Goal: Task Accomplishment & Management: Manage account settings

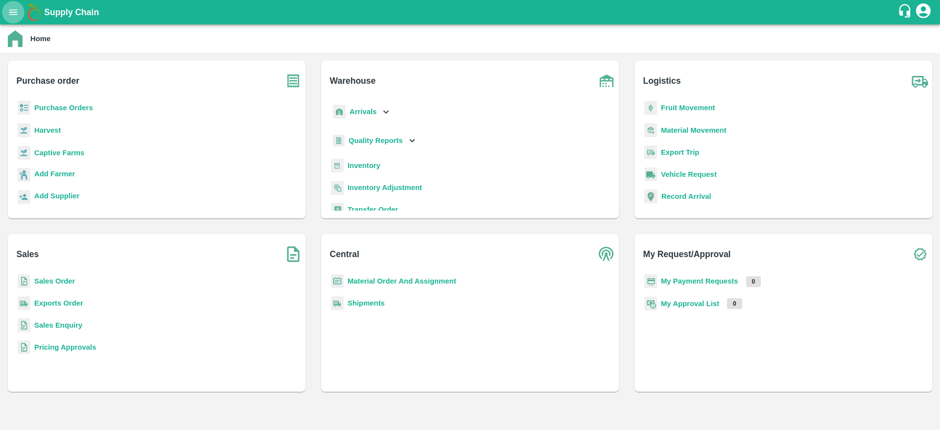
click at [14, 17] on icon "open drawer" at bounding box center [13, 12] width 11 height 11
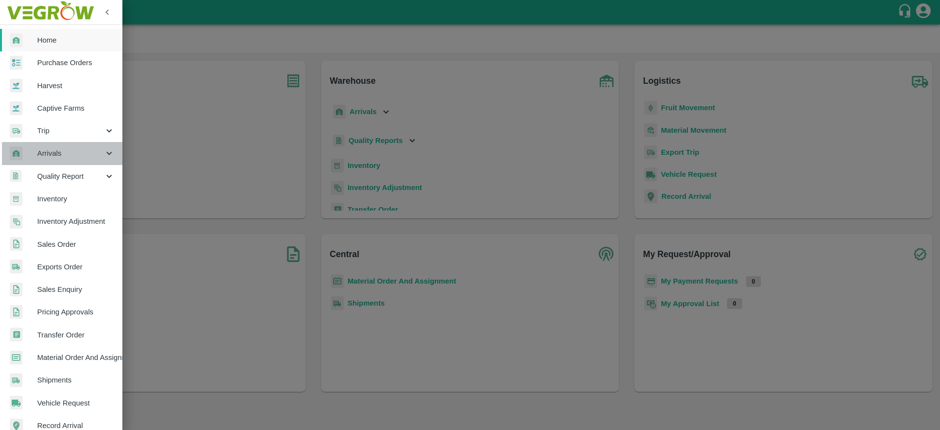
click at [71, 157] on span "Arrivals" at bounding box center [70, 153] width 67 height 11
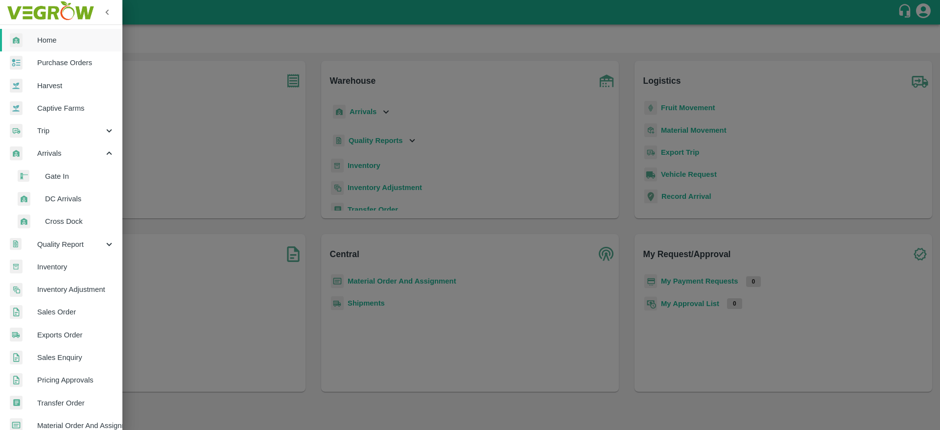
click at [67, 198] on span "DC Arrivals" at bounding box center [80, 198] width 70 height 11
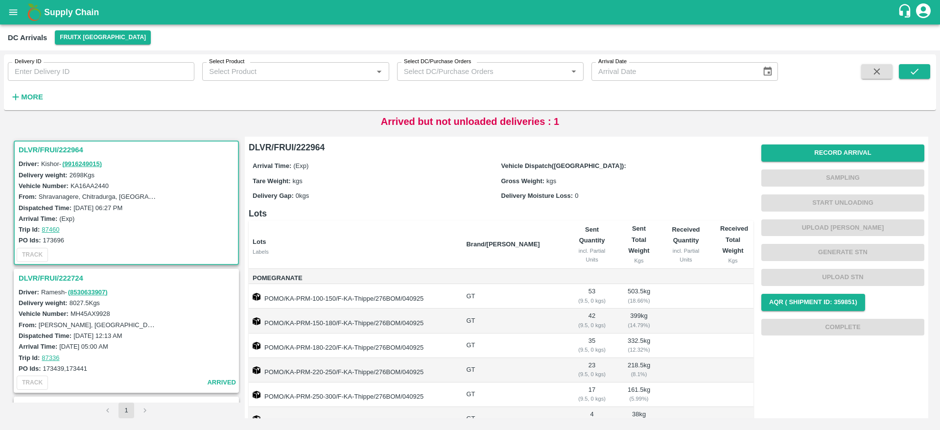
click at [42, 147] on h3 "DLVR/FRUI/222964" at bounding box center [128, 149] width 218 height 13
click at [43, 150] on h3 "DLVR/FRUI/222964" at bounding box center [128, 149] width 218 height 13
click at [59, 149] on h3 "DLVR/FRUI/222964" at bounding box center [128, 149] width 218 height 13
click at [43, 152] on h3 "DLVR/FRUI/222964" at bounding box center [128, 149] width 218 height 13
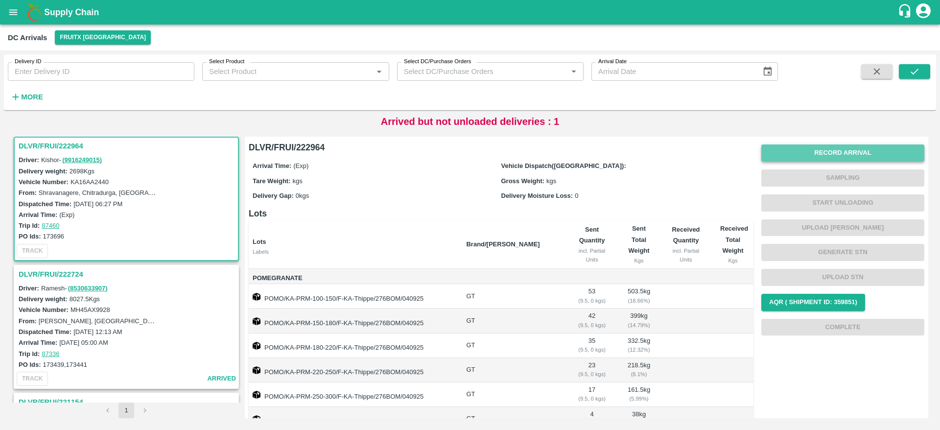
click at [850, 146] on button "Record Arrival" at bounding box center [842, 152] width 163 height 17
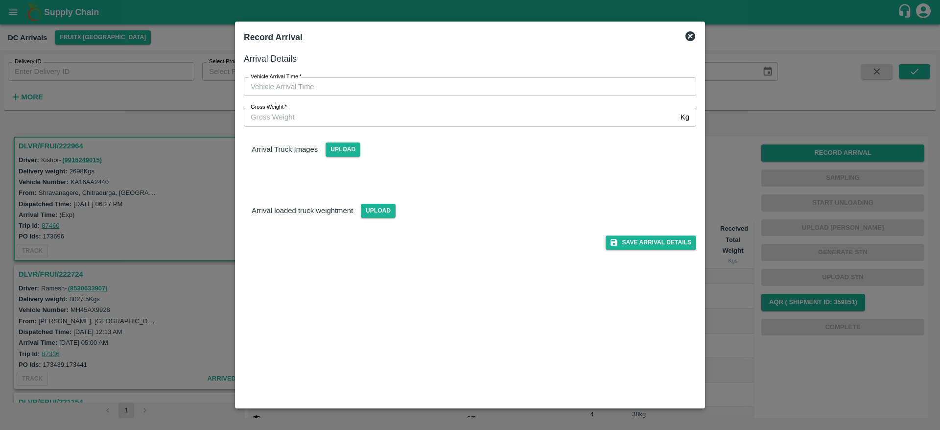
type input "DD/MM/YYYY hh:mm aa"
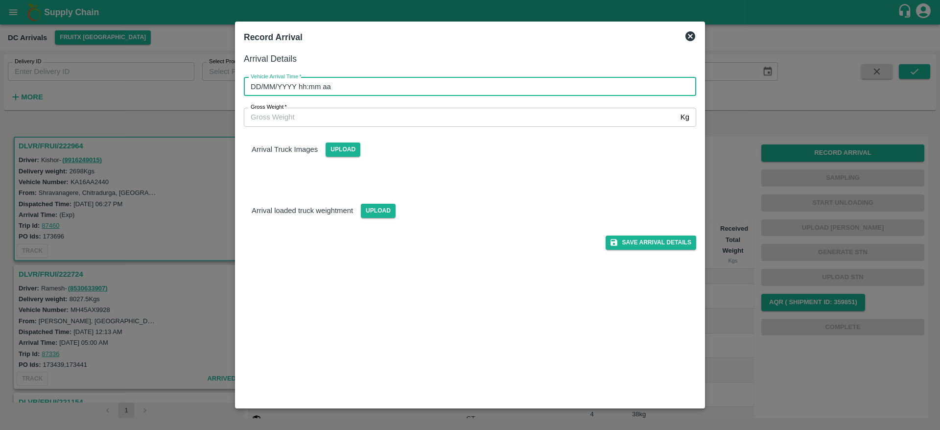
click at [507, 87] on input "DD/MM/YYYY hh:mm aa" at bounding box center [466, 86] width 445 height 19
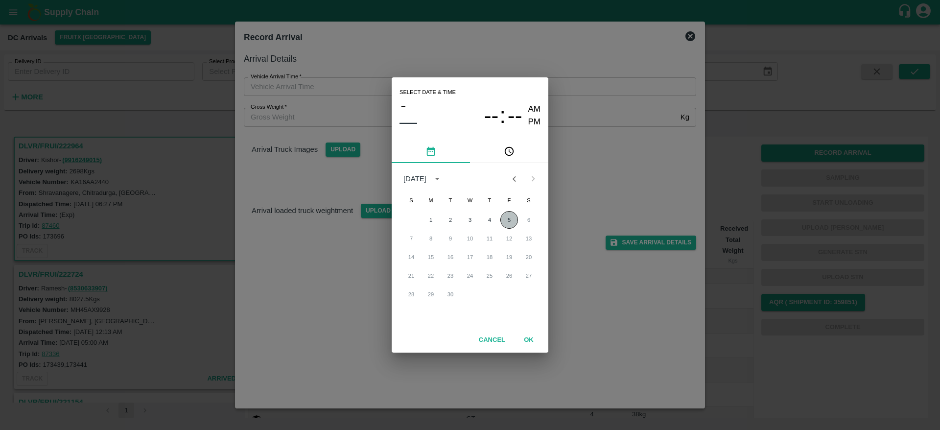
drag, startPoint x: 510, startPoint y: 228, endPoint x: 510, endPoint y: 215, distance: 13.2
click at [510, 215] on button "5" at bounding box center [509, 220] width 18 height 18
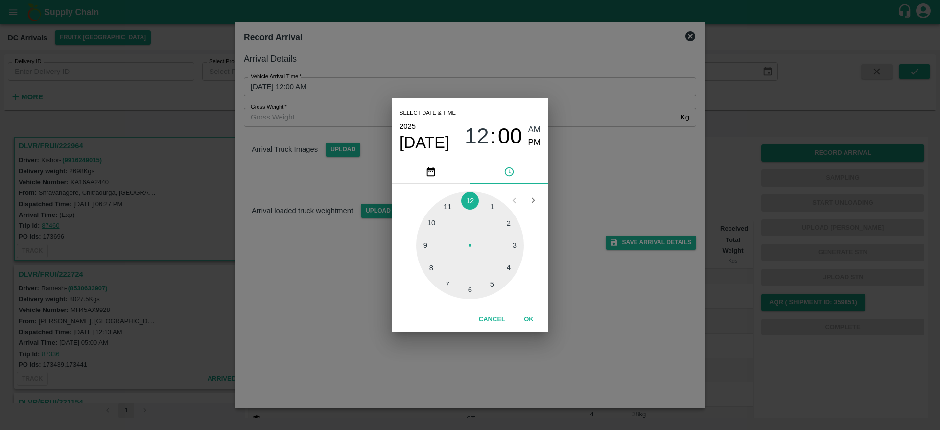
click at [510, 215] on div at bounding box center [470, 245] width 108 height 108
click at [473, 131] on span "02" at bounding box center [476, 135] width 24 height 25
click at [514, 246] on div at bounding box center [470, 245] width 108 height 108
click at [468, 288] on div at bounding box center [470, 245] width 108 height 108
type input "[DATE] 03:30 AM"
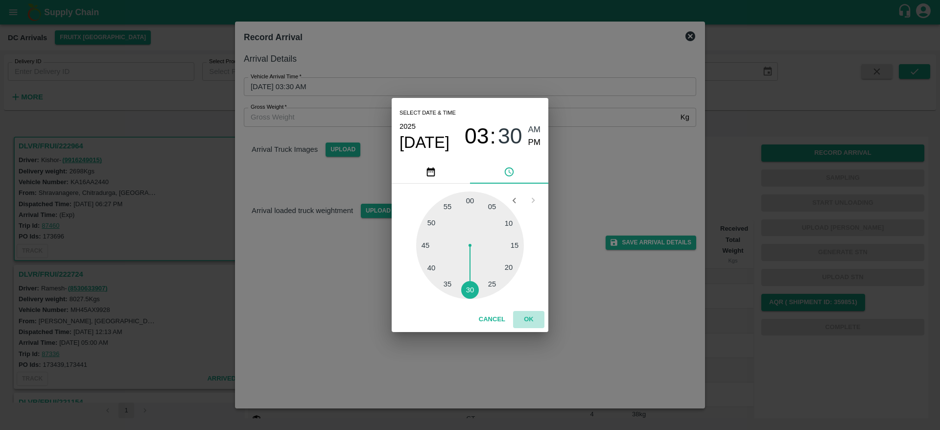
click at [531, 316] on button "OK" at bounding box center [528, 319] width 31 height 17
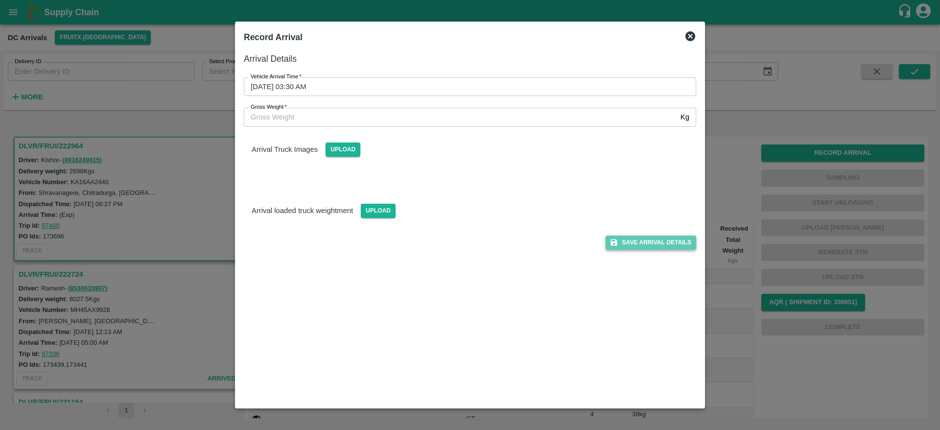
click at [641, 243] on button "Save Arrival Details" at bounding box center [650, 242] width 91 height 14
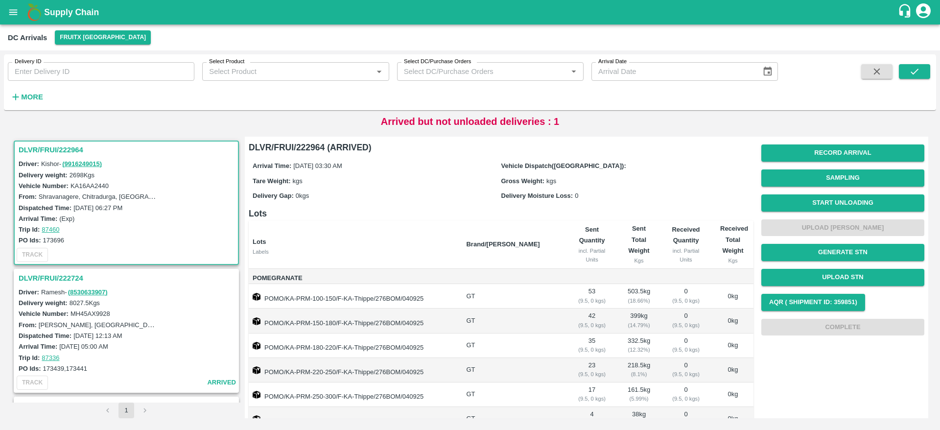
click at [47, 144] on h3 "DLVR/FRUI/222964" at bounding box center [128, 149] width 218 height 13
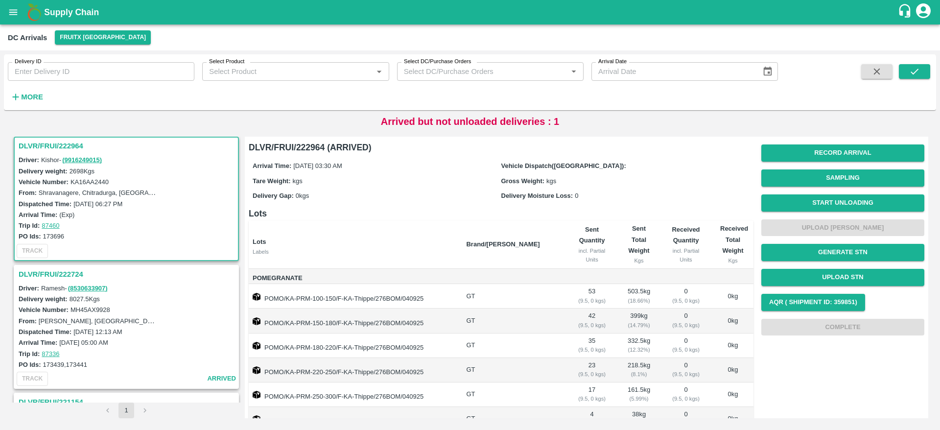
scroll to position [192, 0]
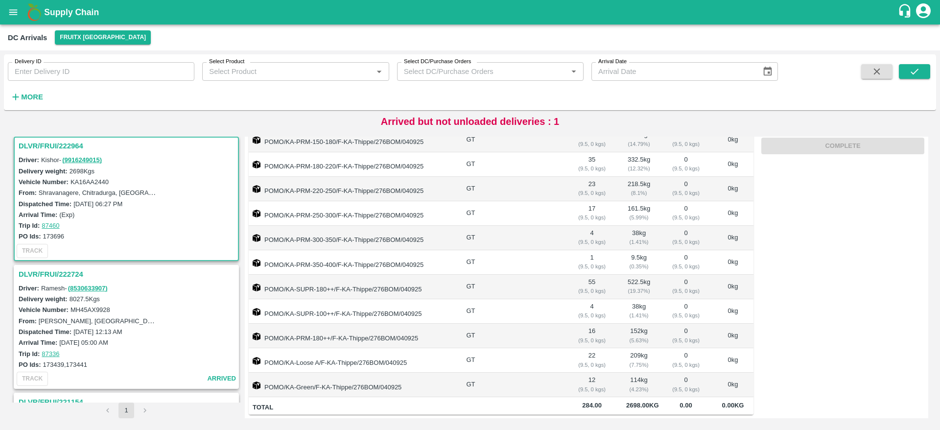
click at [46, 142] on h3 "DLVR/FRUI/222964" at bounding box center [128, 145] width 218 height 13
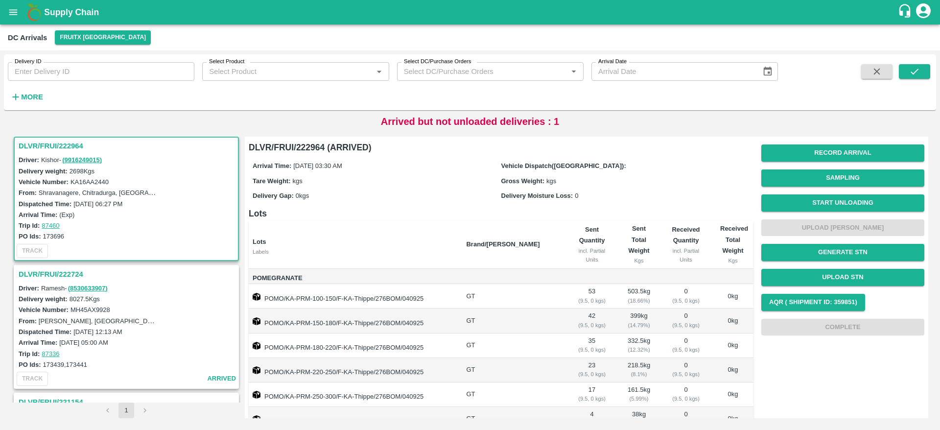
scroll to position [0, 0]
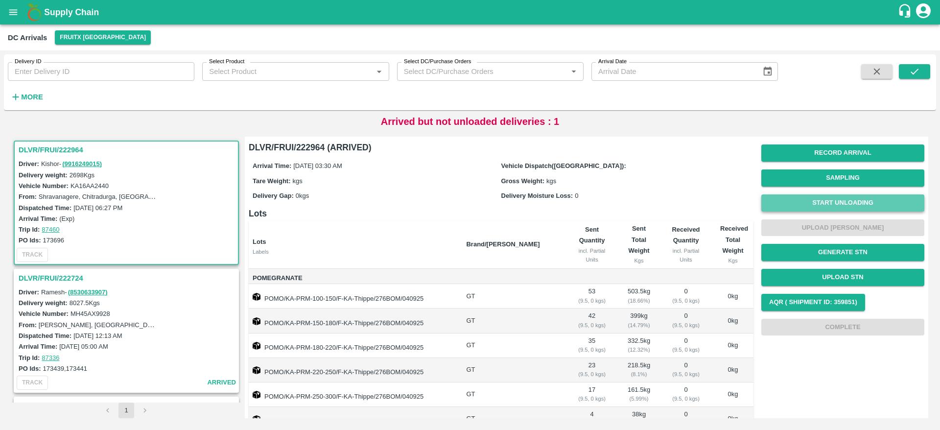
click at [832, 198] on button "Start Unloading" at bounding box center [842, 202] width 163 height 17
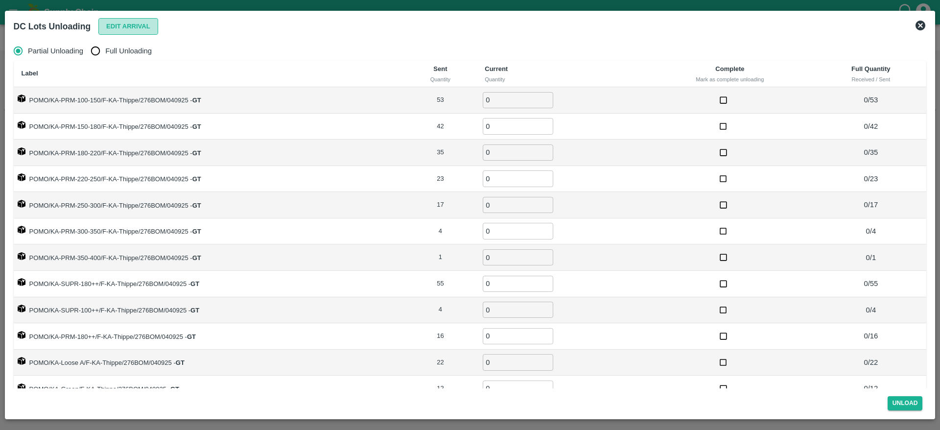
click at [113, 31] on button "Edit Arrival" at bounding box center [128, 26] width 60 height 17
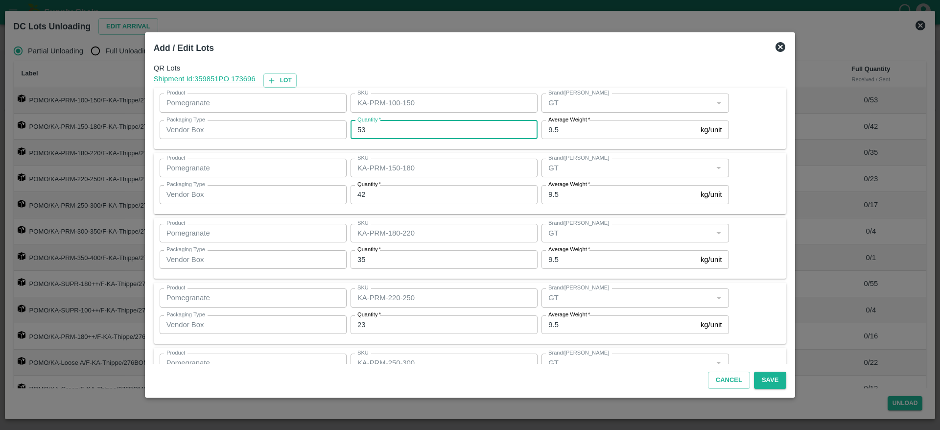
click at [424, 138] on input "53" at bounding box center [443, 129] width 187 height 19
type input "54"
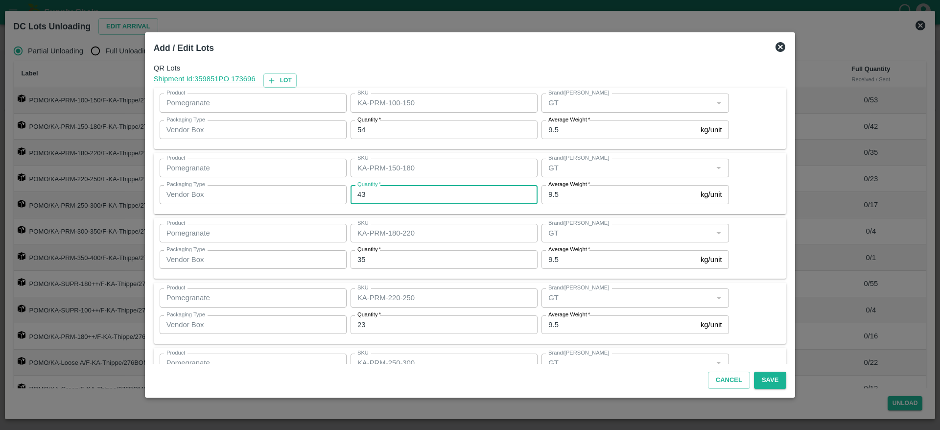
type input "43"
type input "32"
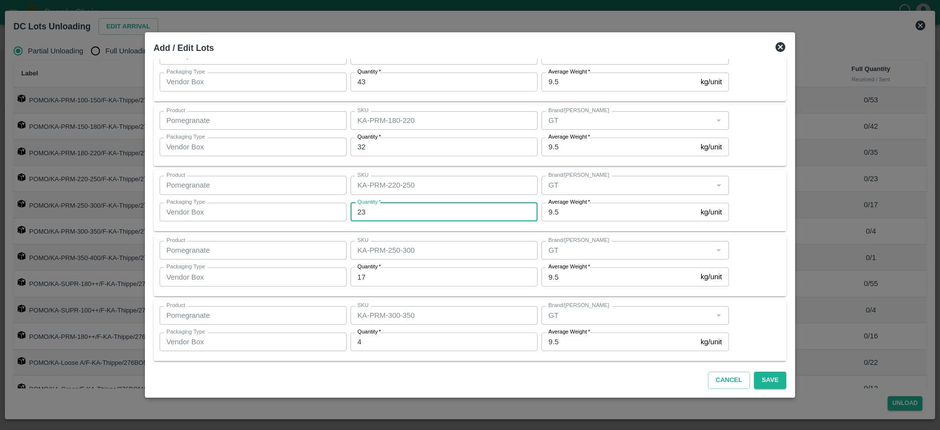
scroll to position [117, 0]
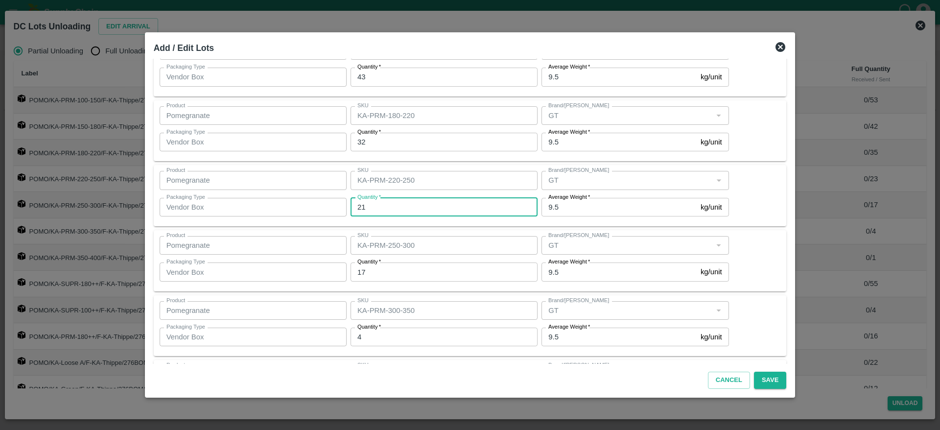
type input "21"
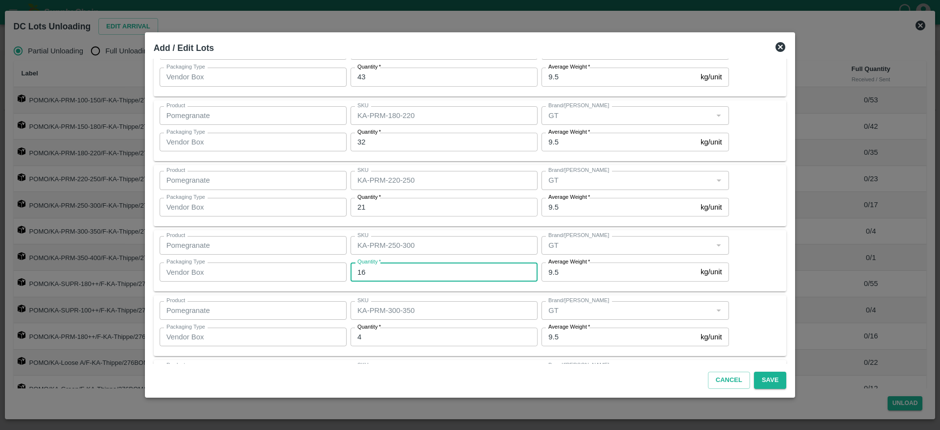
type input "16"
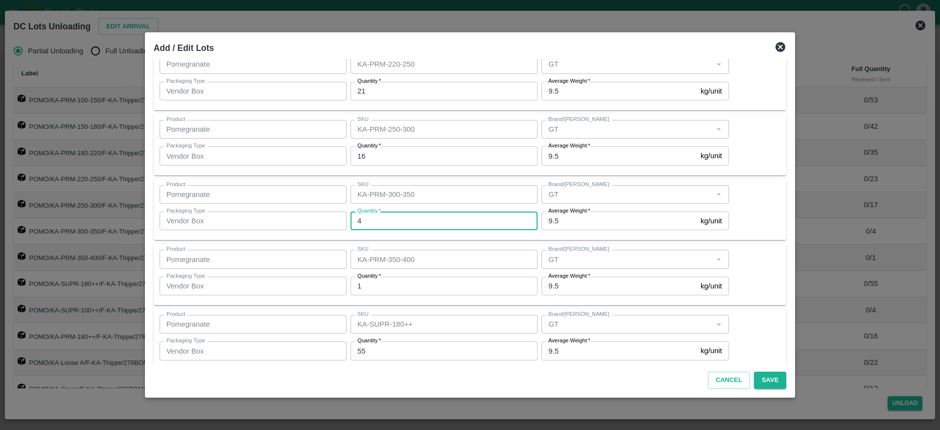
scroll to position [236, 0]
type input "5"
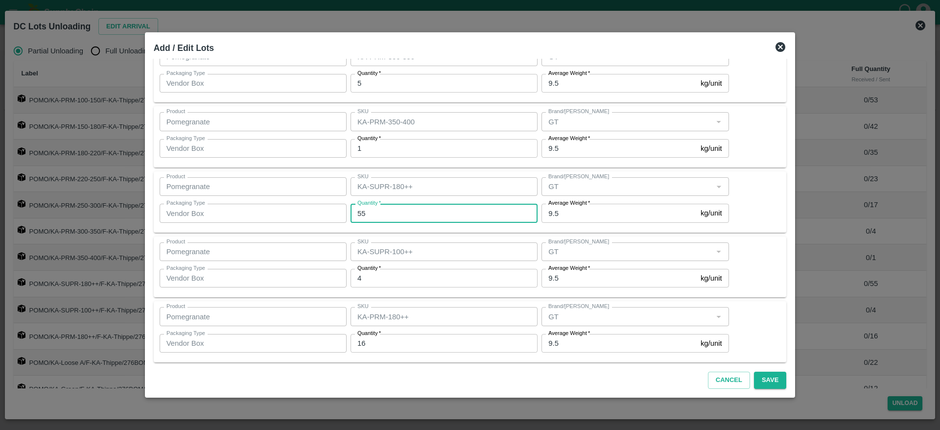
scroll to position [377, 0]
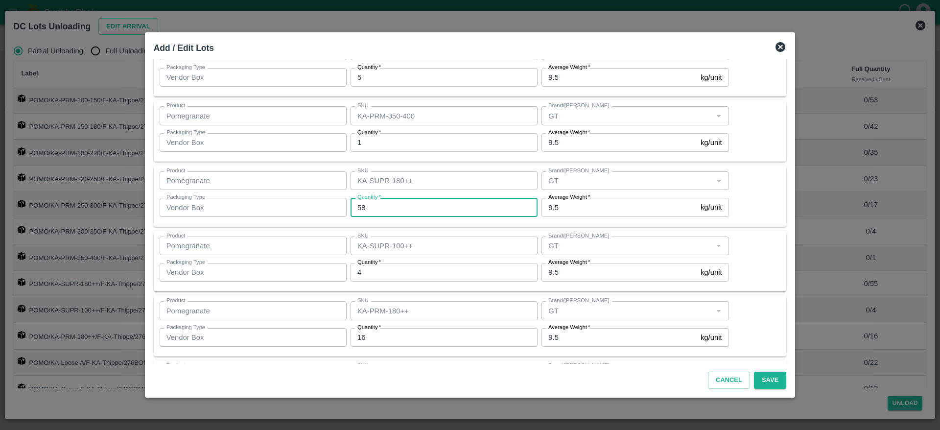
type input "58"
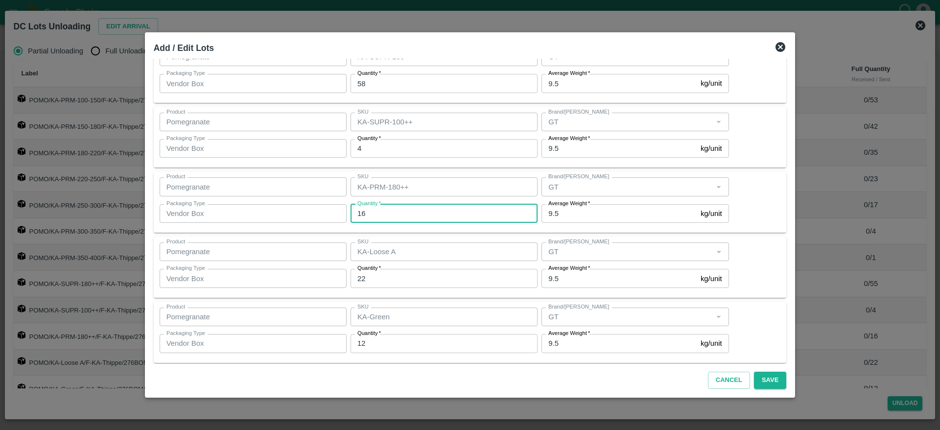
scroll to position [502, 0]
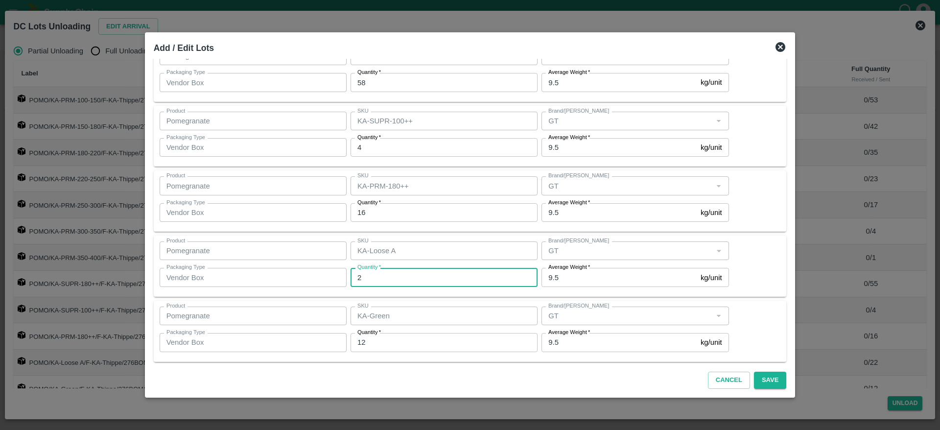
type input "22"
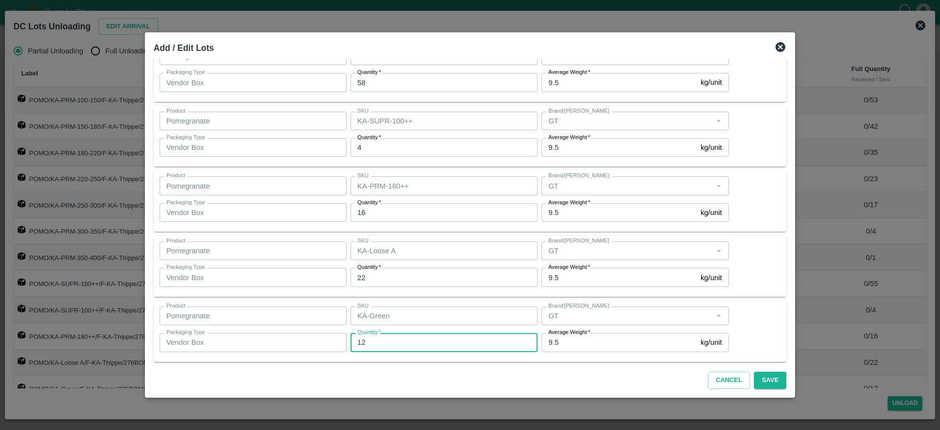
scroll to position [507, 0]
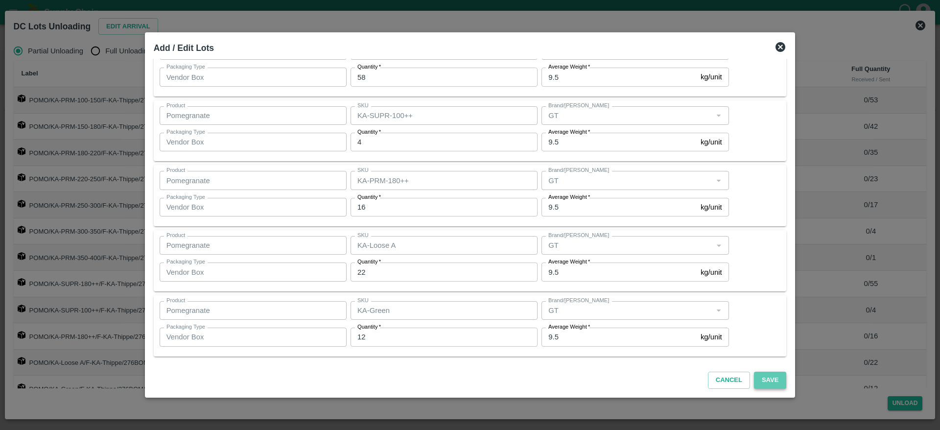
click at [759, 386] on button "Save" at bounding box center [770, 379] width 32 height 17
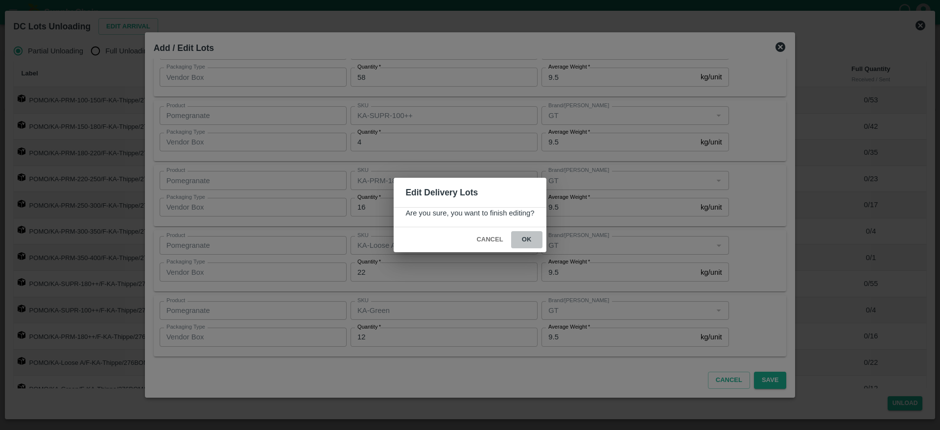
click at [522, 237] on button "ok" at bounding box center [526, 239] width 31 height 17
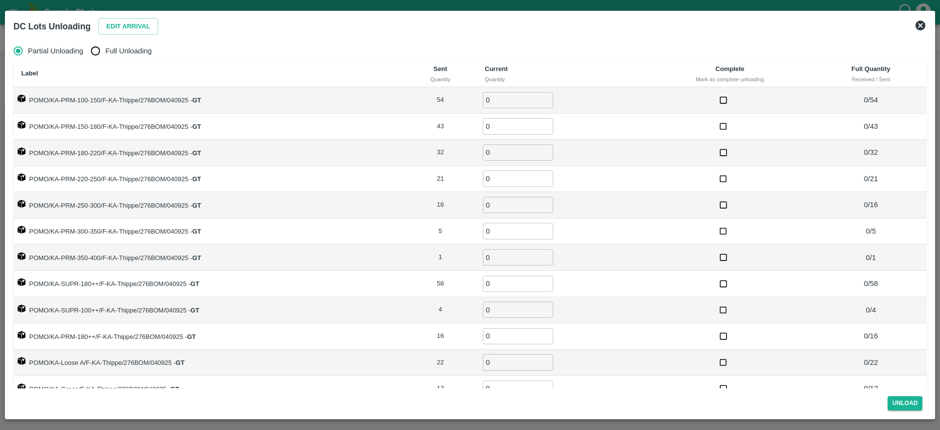
click at [497, 102] on input "0" at bounding box center [518, 100] width 70 height 16
type input "5"
type input "54"
click at [87, 59] on input "Full Unloading" at bounding box center [96, 51] width 20 height 20
radio input "true"
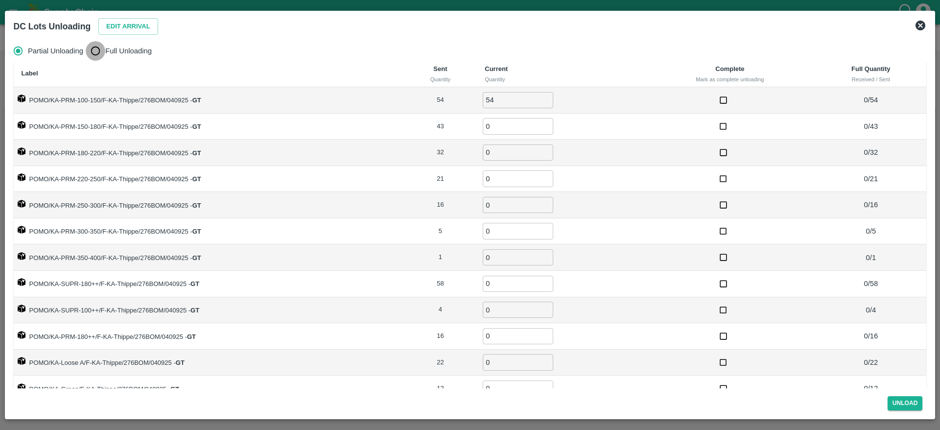
type input "0"
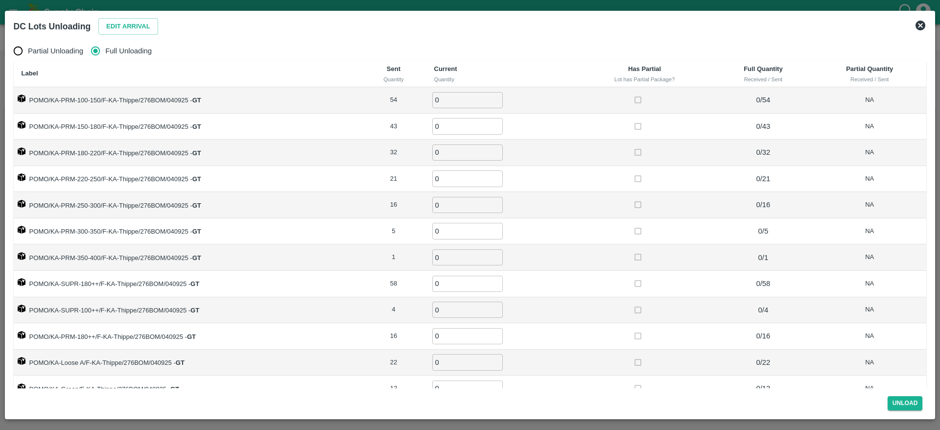
click at [446, 103] on input "0" at bounding box center [467, 100] width 70 height 16
type input "54"
type input "43"
type input "32"
type input "21"
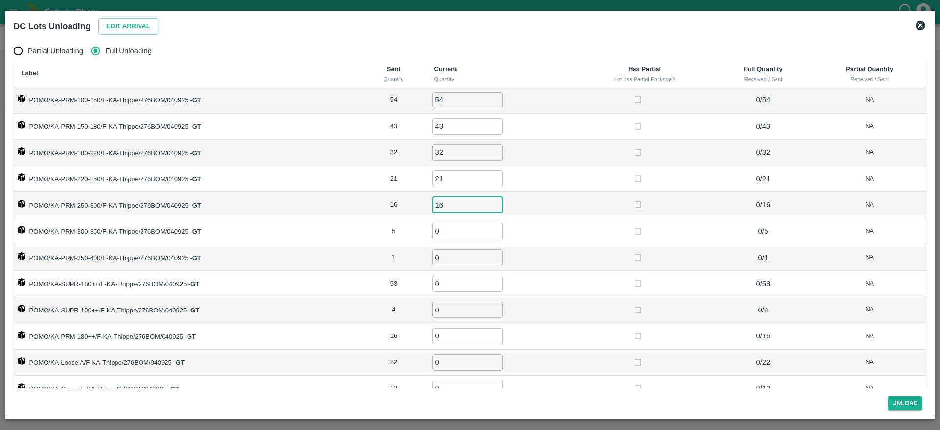
type input "16"
type input "5"
type input "1"
type input "58"
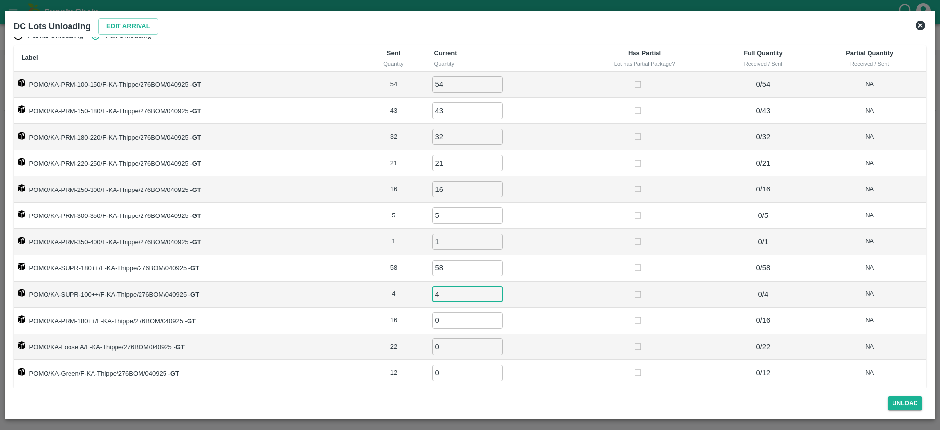
type input "4"
type input "16"
type input "22"
type input "12"
click at [906, 404] on button "Unload" at bounding box center [904, 403] width 35 height 14
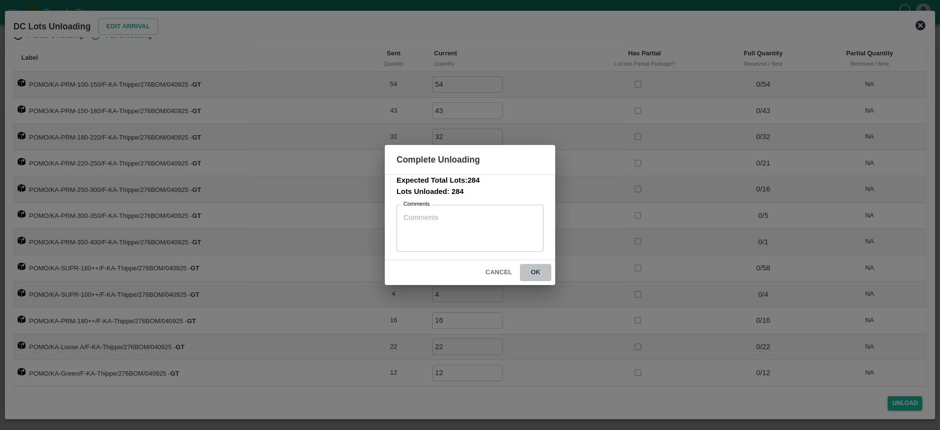
click at [537, 276] on button "ok" at bounding box center [535, 272] width 31 height 17
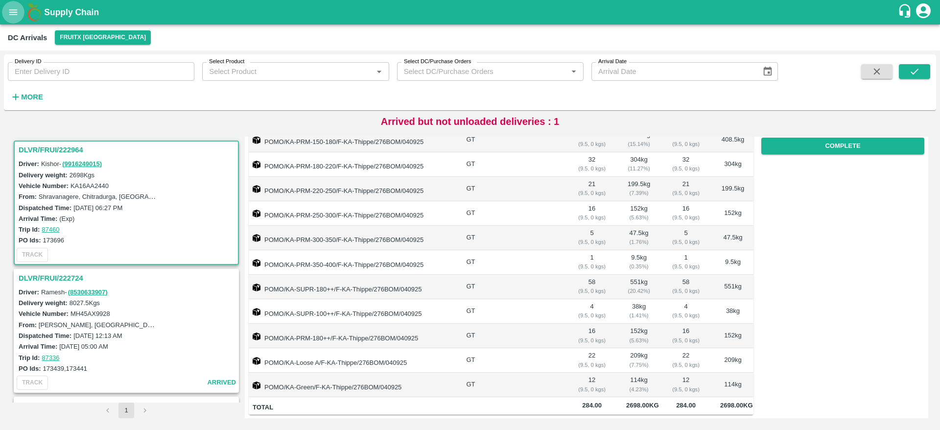
scroll to position [0, 0]
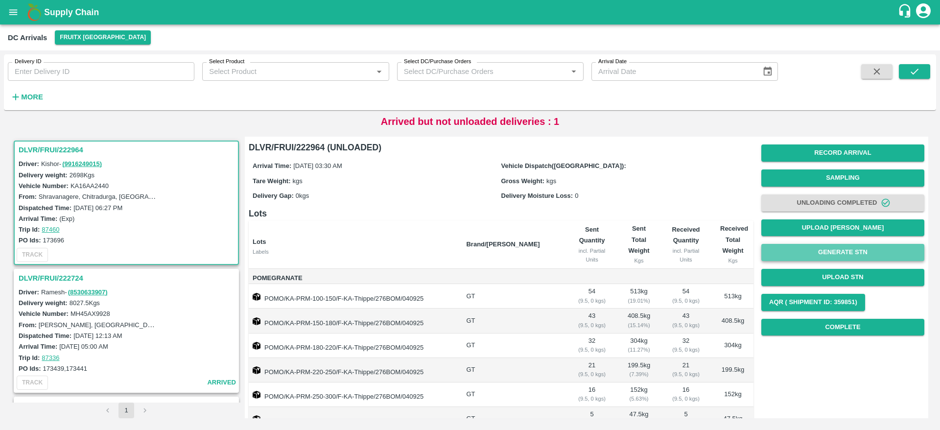
click at [835, 251] on button "Generate STN" at bounding box center [842, 252] width 163 height 17
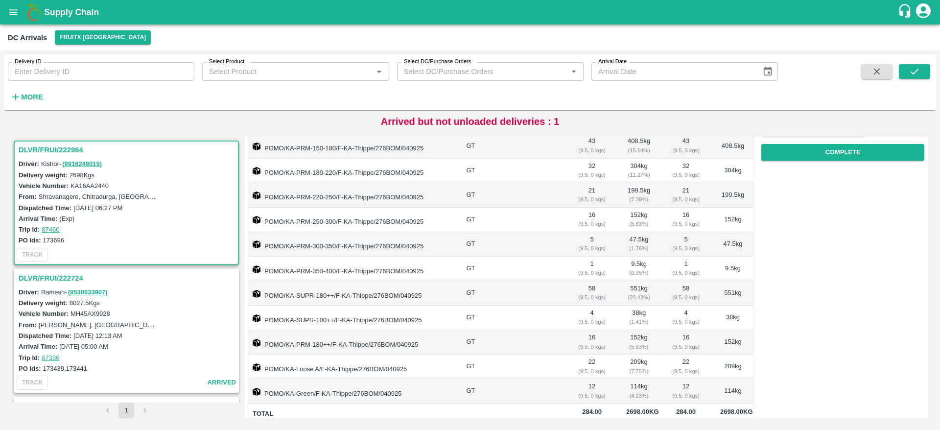
scroll to position [192, 0]
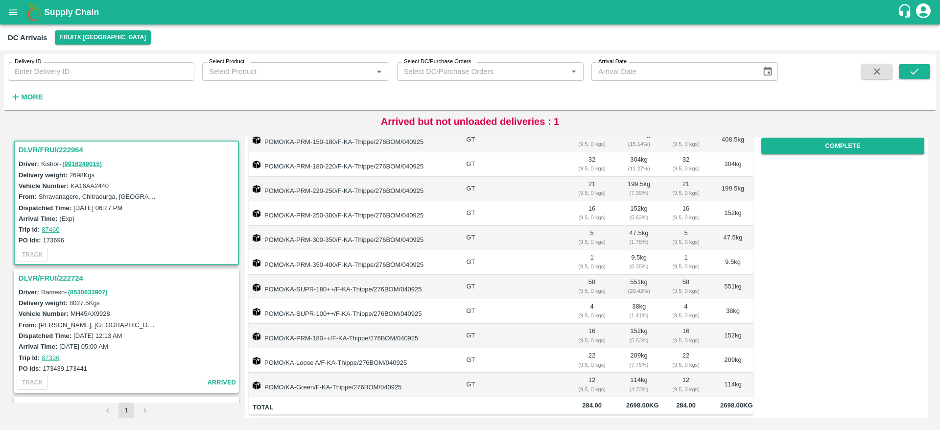
click at [49, 149] on h3 "DLVR/FRUI/222964" at bounding box center [128, 149] width 218 height 13
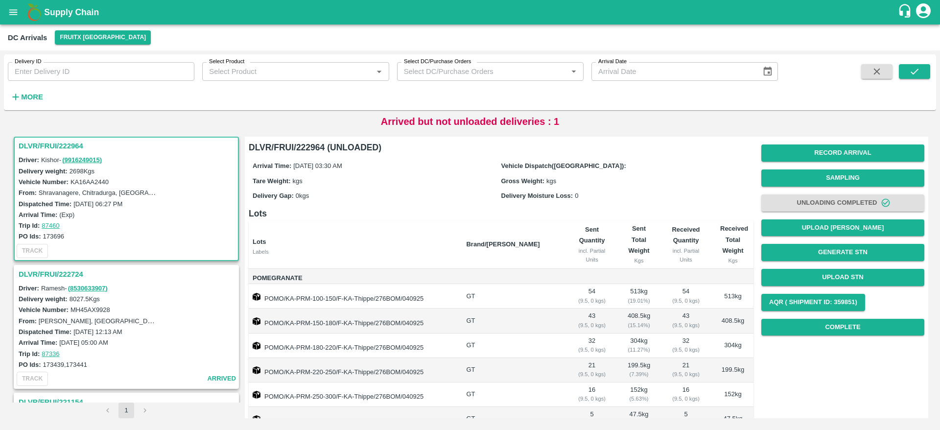
scroll to position [0, 0]
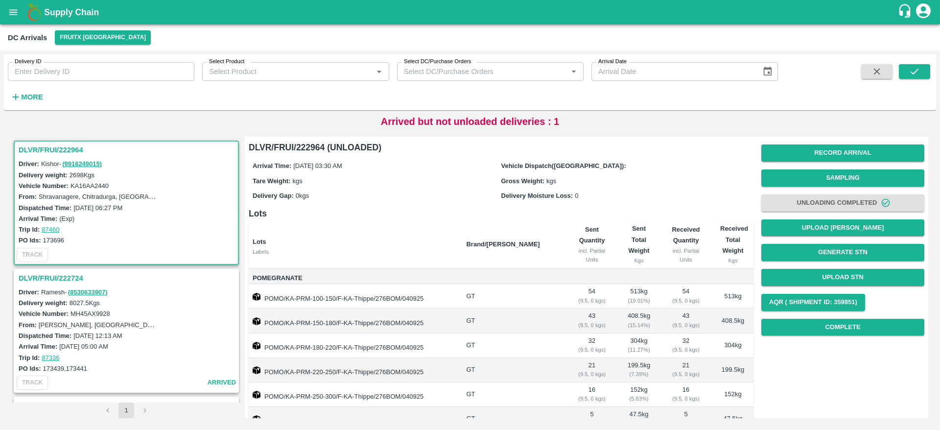
click at [45, 156] on h3 "DLVR/FRUI/222964" at bounding box center [128, 149] width 218 height 13
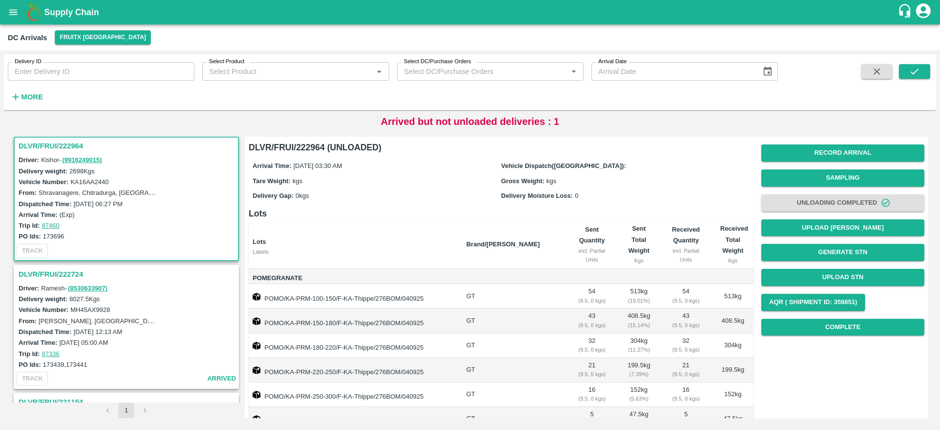
click at [47, 149] on h3 "DLVR/FRUI/222964" at bounding box center [128, 145] width 218 height 13
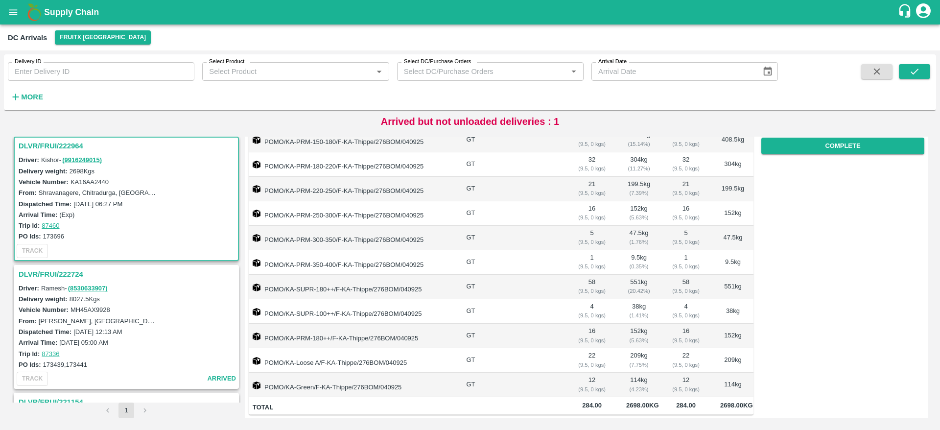
scroll to position [0, 0]
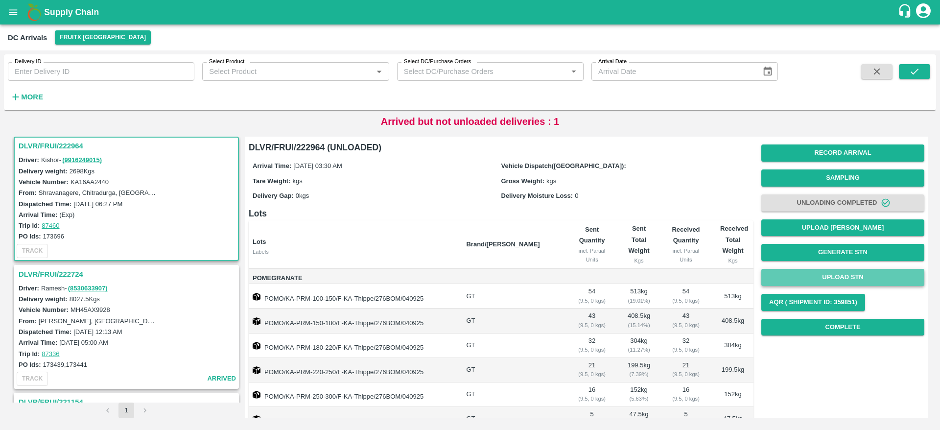
click at [838, 276] on button "Upload STN" at bounding box center [842, 277] width 163 height 17
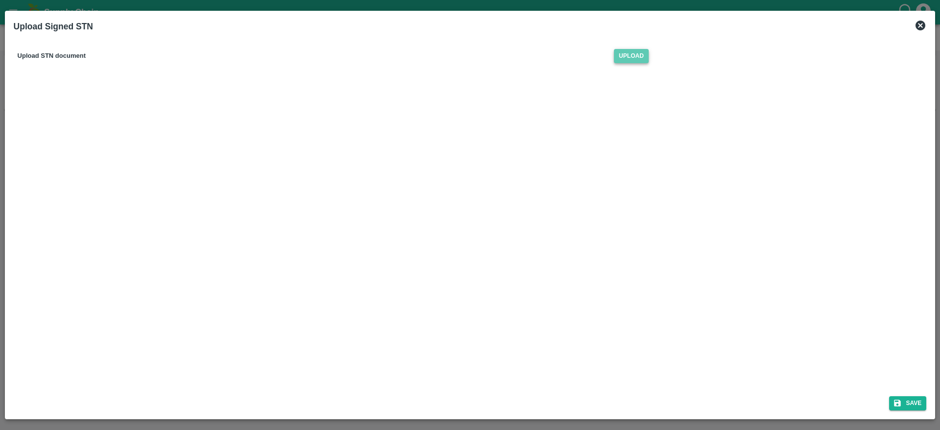
click at [631, 55] on span "Upload" at bounding box center [631, 56] width 35 height 14
click at [0, 0] on input "Upload" at bounding box center [0, 0] width 0 height 0
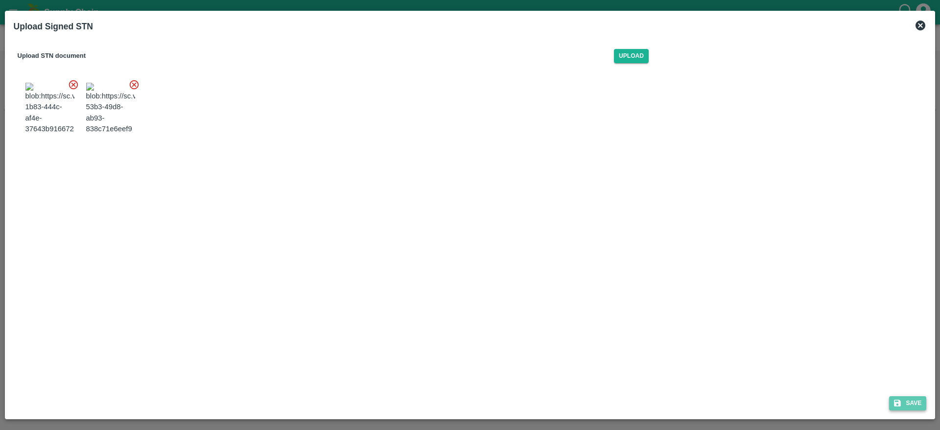
click at [908, 404] on button "Save" at bounding box center [907, 403] width 37 height 14
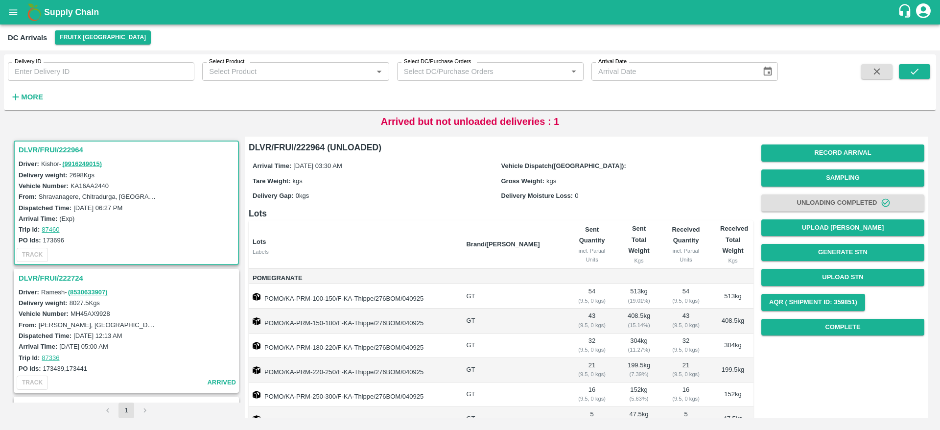
click at [45, 145] on h3 "DLVR/FRUI/222964" at bounding box center [128, 149] width 218 height 13
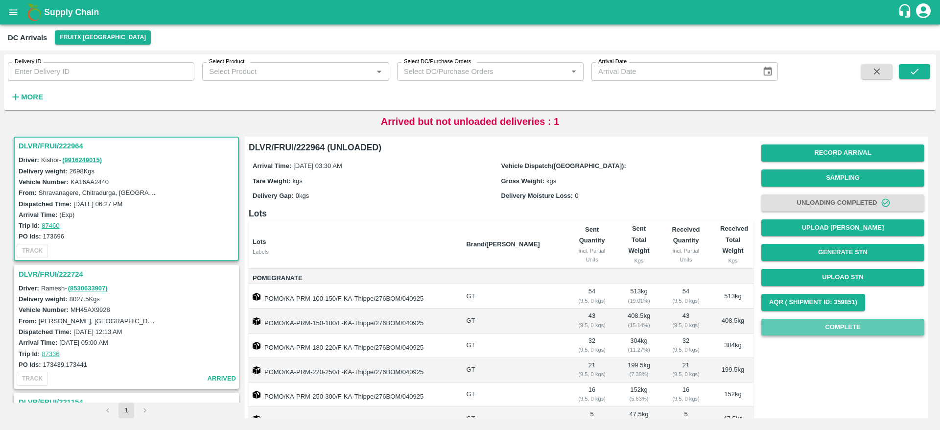
click at [834, 328] on button "Complete" at bounding box center [842, 327] width 163 height 17
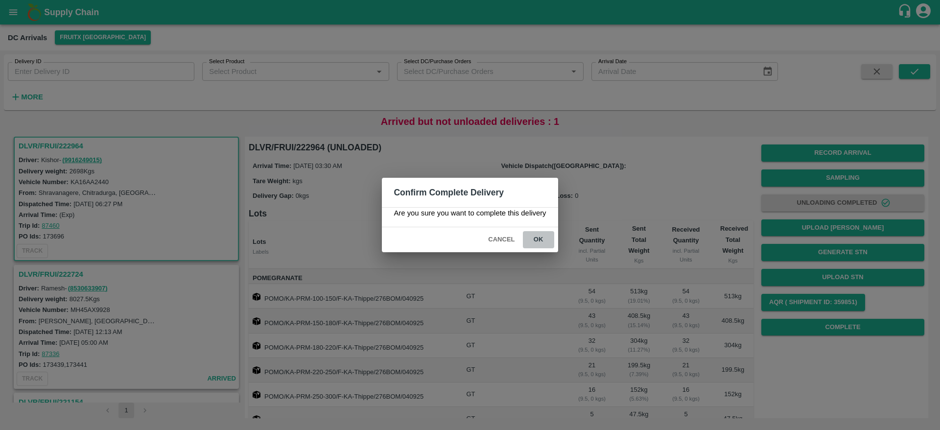
click at [542, 238] on button "ok" at bounding box center [538, 239] width 31 height 17
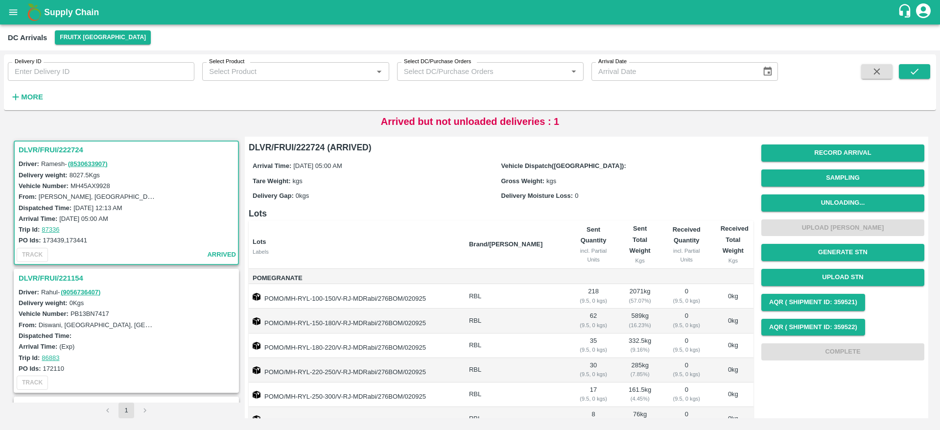
click at [41, 151] on h3 "DLVR/FRUI/222724" at bounding box center [128, 149] width 218 height 13
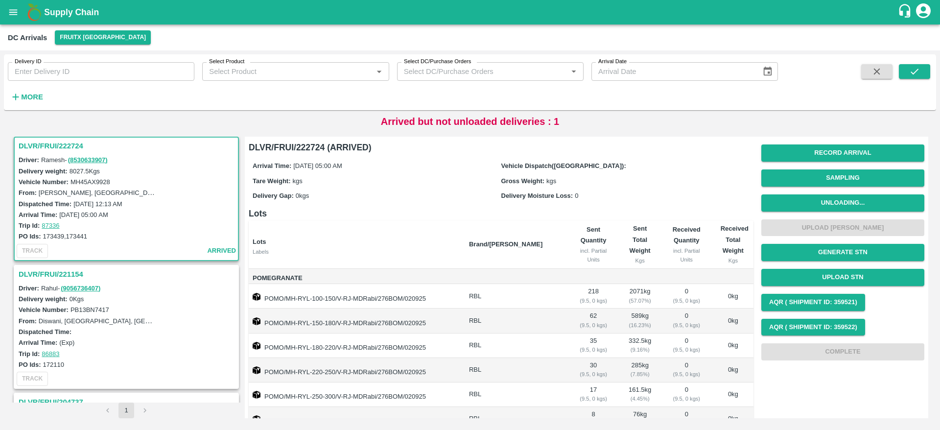
click at [59, 275] on h3 "DLVR/FRUI/221154" at bounding box center [128, 274] width 218 height 13
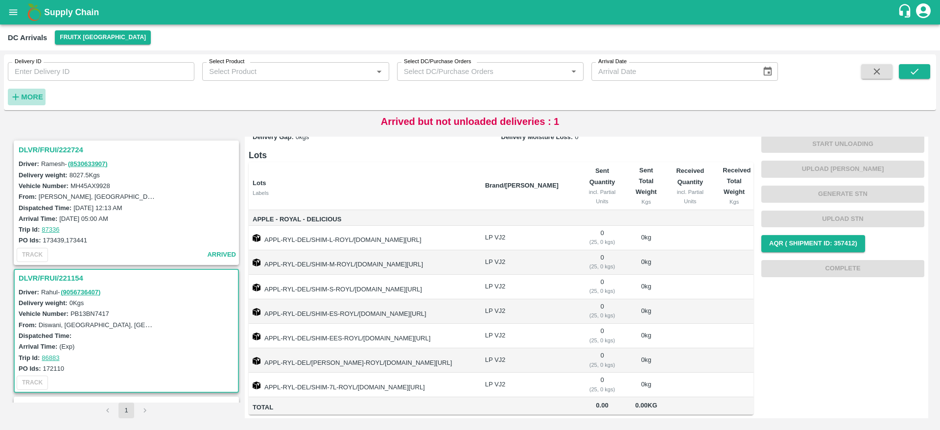
click at [29, 100] on strong "More" at bounding box center [32, 97] width 22 height 8
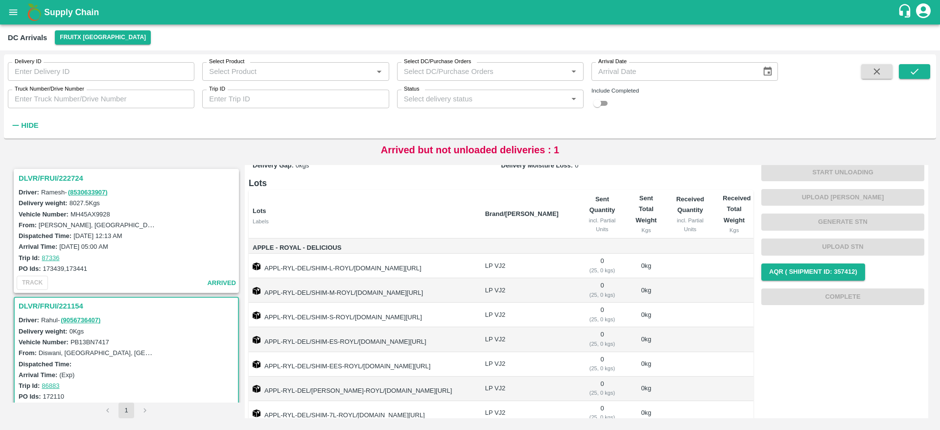
click at [527, 105] on div "Status   *" at bounding box center [490, 99] width 186 height 19
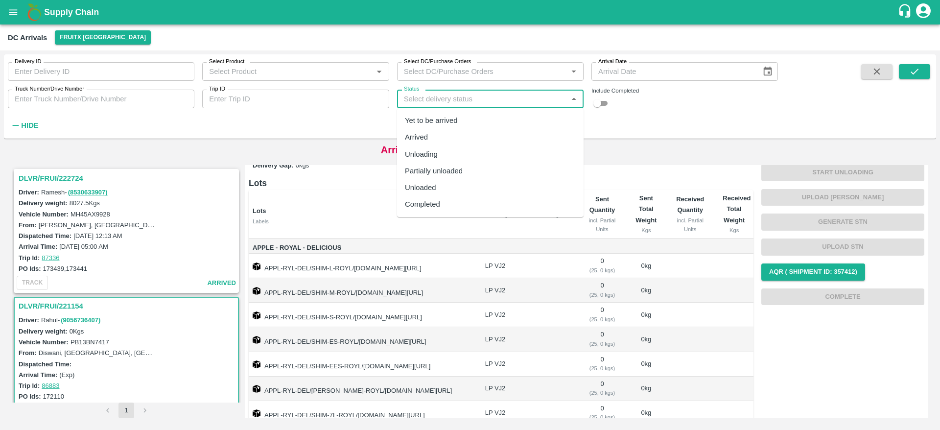
click at [477, 208] on div "Completed" at bounding box center [490, 204] width 186 height 17
type input "Completed"
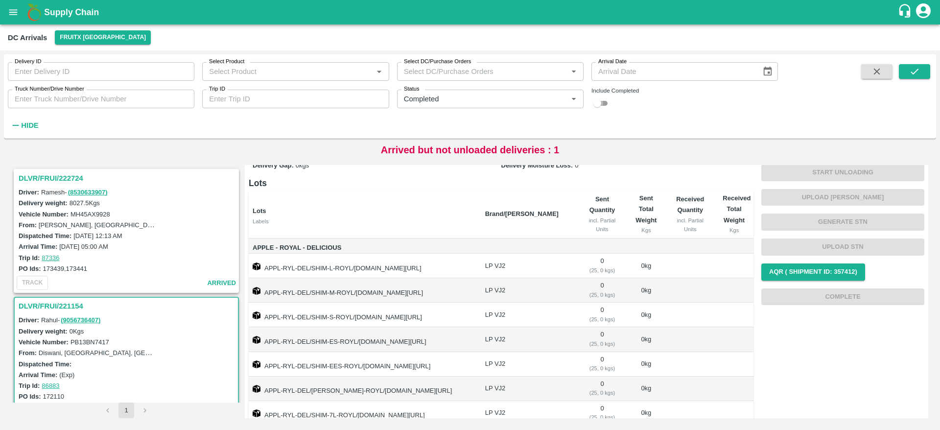
click at [599, 101] on input "checkbox" at bounding box center [597, 103] width 35 height 12
checkbox input "true"
click at [914, 65] on button "submit" at bounding box center [914, 71] width 31 height 15
